Goal: Answer question/provide support: Share knowledge or assist other users

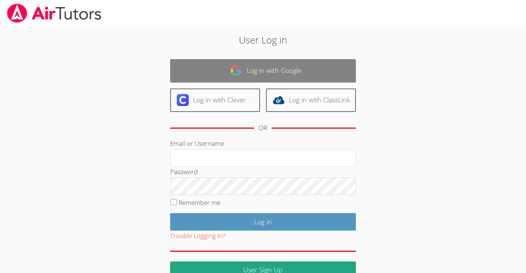
click at [309, 74] on link "Log in with Google" at bounding box center [263, 70] width 186 height 23
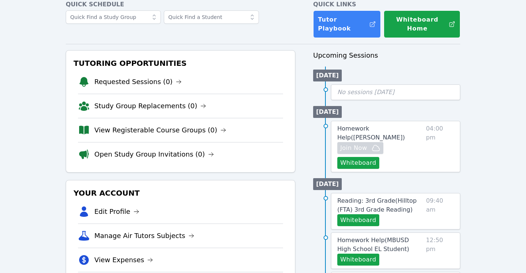
scroll to position [42, 0]
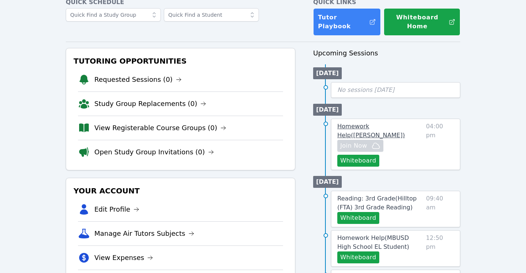
click at [390, 127] on span "Homework Help ( [PERSON_NAME] )" at bounding box center [371, 131] width 68 height 16
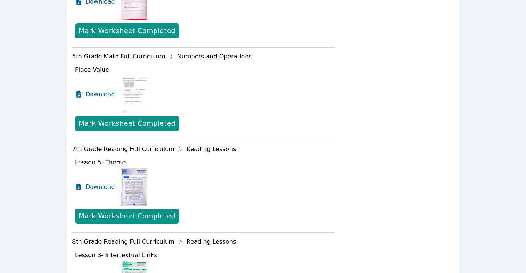
scroll to position [400, 0]
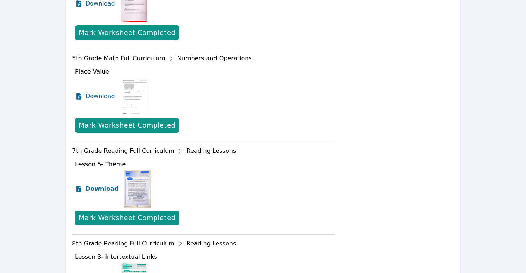
click at [106, 184] on span "Download" at bounding box center [101, 188] width 33 height 9
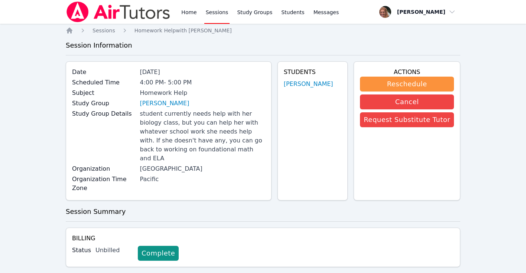
scroll to position [0, 0]
click at [71, 32] on icon "Breadcrumb" at bounding box center [69, 30] width 6 height 6
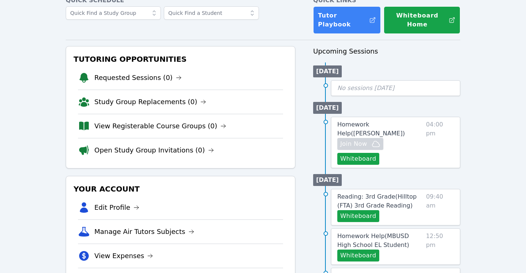
scroll to position [45, 0]
click at [353, 159] on button "Whiteboard" at bounding box center [358, 158] width 42 height 12
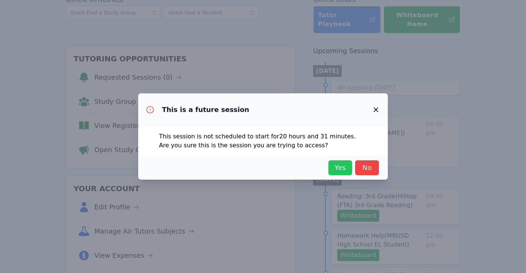
click at [339, 167] on span "Yes" at bounding box center [340, 167] width 16 height 10
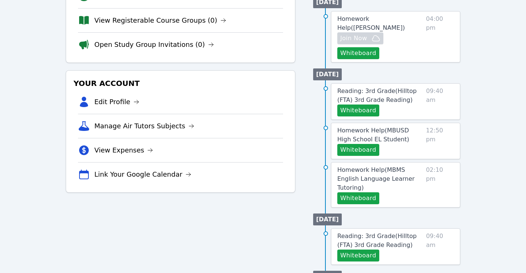
scroll to position [153, 0]
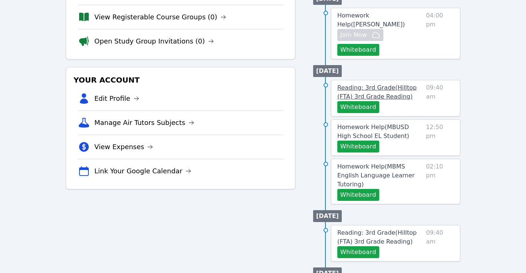
click at [381, 87] on span "Reading: 3rd Grade ( Hilltop (FTA) 3rd Grade Reading )" at bounding box center [376, 92] width 79 height 16
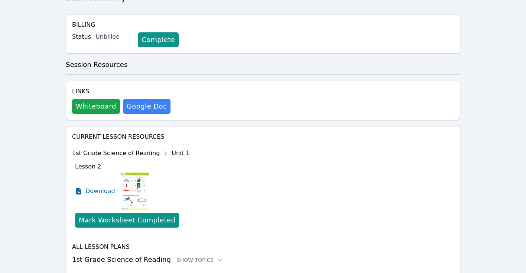
scroll to position [232, 0]
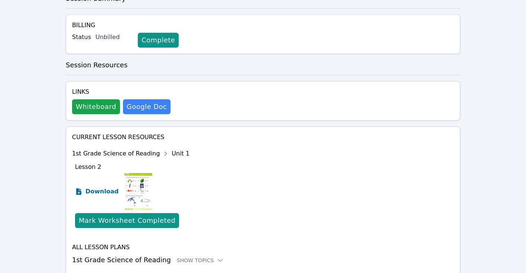
click at [94, 187] on span "Download" at bounding box center [101, 191] width 33 height 9
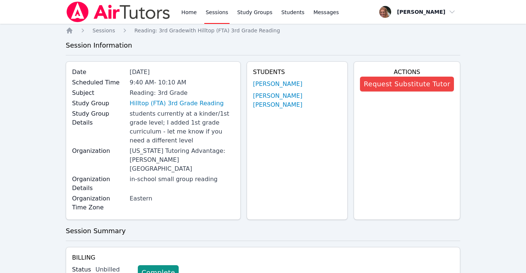
scroll to position [0, 0]
click at [107, 30] on span "Sessions" at bounding box center [103, 30] width 23 height 6
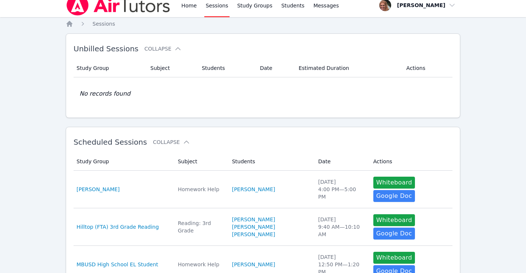
scroll to position [6, 0]
click at [67, 24] on icon "Breadcrumb" at bounding box center [69, 24] width 6 height 6
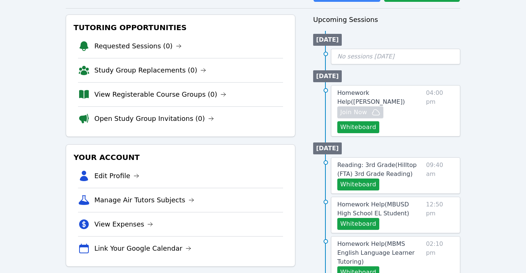
scroll to position [81, 0]
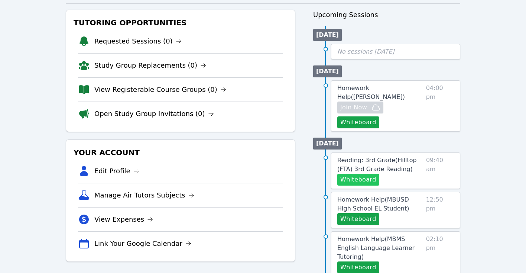
click at [365, 178] on button "Whiteboard" at bounding box center [358, 179] width 42 height 12
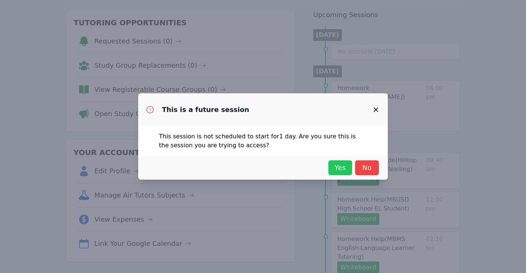
click at [341, 168] on span "Yes" at bounding box center [340, 167] width 16 height 10
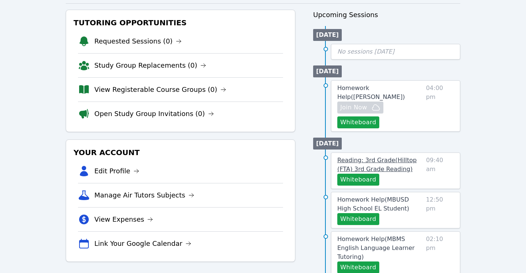
click at [394, 162] on span "Reading: 3rd Grade ( Hilltop (FTA) 3rd Grade Reading )" at bounding box center [376, 164] width 79 height 16
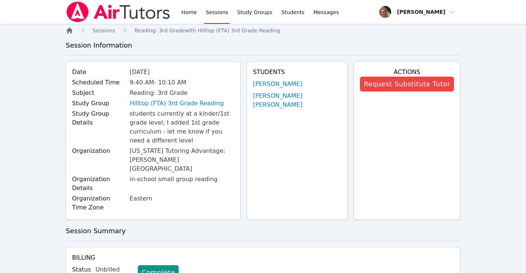
click at [68, 31] on icon "Breadcrumb" at bounding box center [69, 30] width 6 height 6
